Goal: Information Seeking & Learning: Learn about a topic

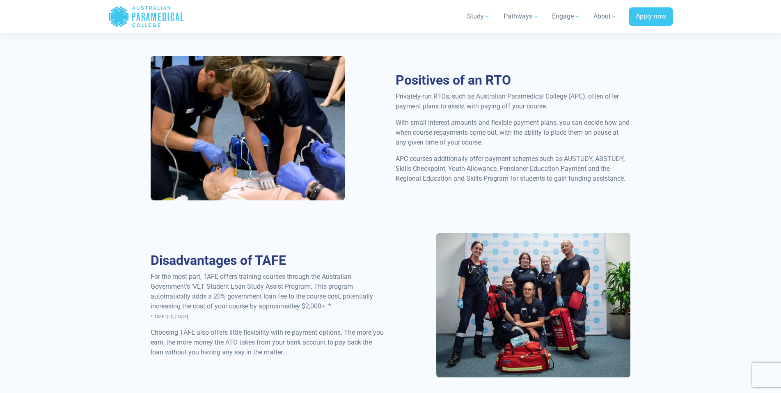
scroll to position [401, 0]
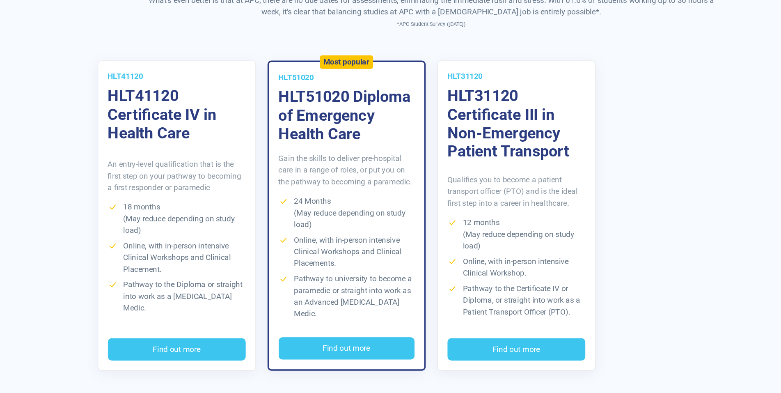
scroll to position [1520, 0]
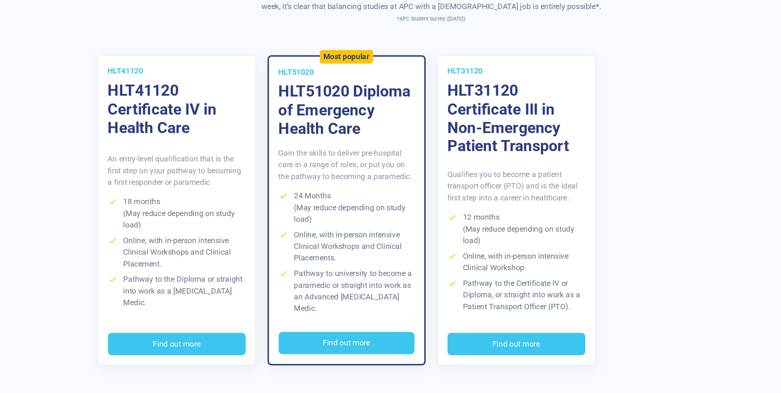
click at [299, 229] on li "24 Months (May reduce depending on study load)" at bounding box center [318, 236] width 115 height 30
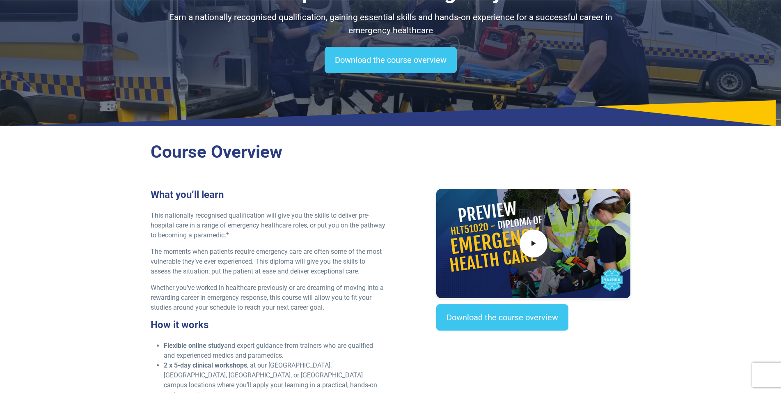
scroll to position [95, 0]
